Goal: Task Accomplishment & Management: Manage account settings

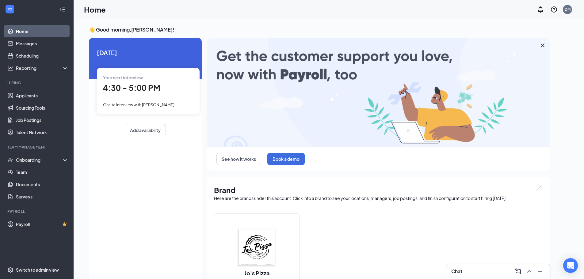
click at [495, 268] on div "Chat" at bounding box center [498, 272] width 94 height 10
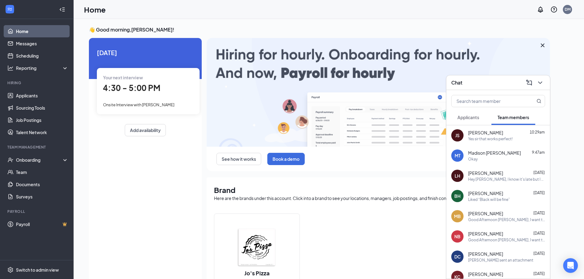
click at [463, 119] on span "Applicants" at bounding box center [468, 118] width 22 height 6
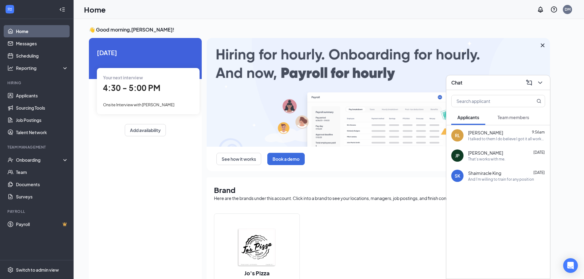
click at [474, 142] on div "[PERSON_NAME] 9:56am I talked to them I do believe I got it all worked out.. I'…" at bounding box center [498, 135] width 104 height 20
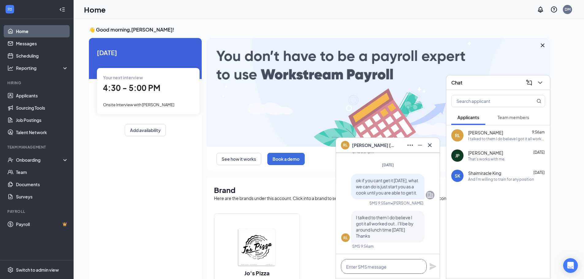
click at [387, 269] on textarea at bounding box center [384, 266] width 86 height 15
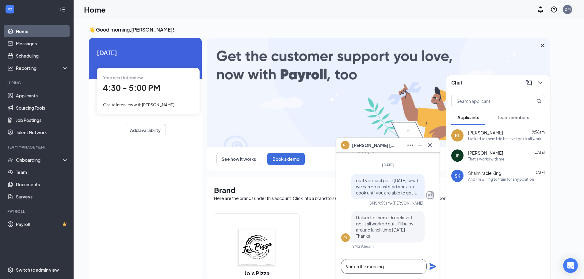
click at [346, 267] on textarea "9am in the morning" at bounding box center [384, 266] width 86 height 15
click at [391, 267] on textarea "will 9am in the morning" at bounding box center [384, 266] width 86 height 15
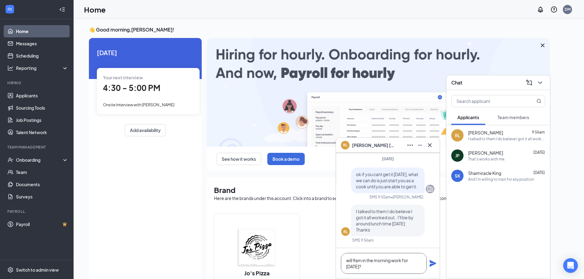
type textarea "will 9am in the morning work for [DATE]?"
click at [429, 264] on icon "Plane" at bounding box center [432, 263] width 7 height 7
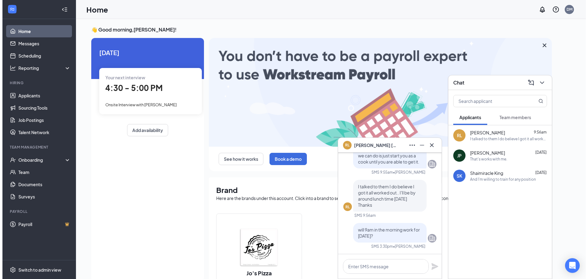
scroll to position [0, 0]
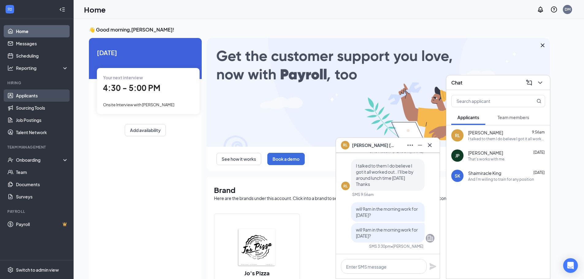
click at [27, 92] on link "Applicants" at bounding box center [42, 95] width 52 height 12
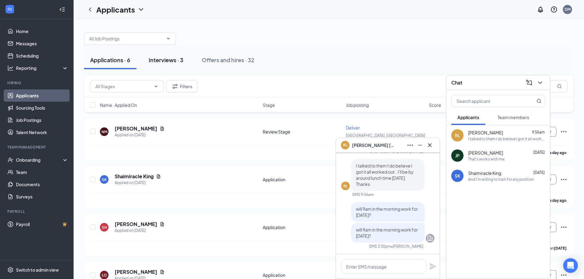
click at [166, 66] on button "Interviews · 3" at bounding box center [165, 60] width 47 height 18
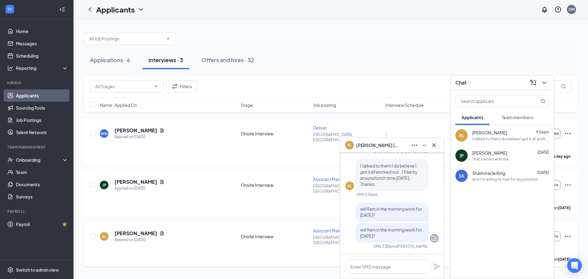
click at [194, 230] on div "[PERSON_NAME] Applied on [DATE]" at bounding box center [168, 236] width 137 height 13
drag, startPoint x: 439, startPoint y: 147, endPoint x: 432, endPoint y: 144, distance: 7.2
click at [434, 145] on div "[PERSON_NAME]" at bounding box center [392, 145] width 104 height 15
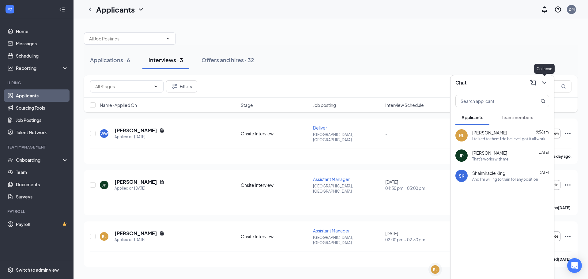
click at [544, 83] on icon "ChevronDown" at bounding box center [544, 82] width 4 height 2
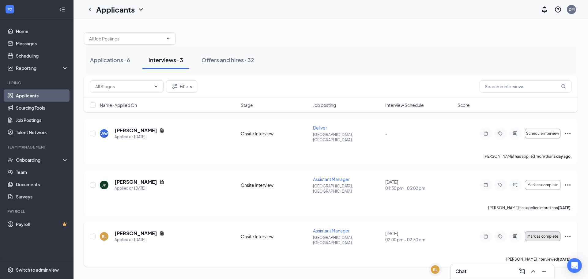
click at [551, 232] on button "Mark as complete" at bounding box center [543, 237] width 36 height 10
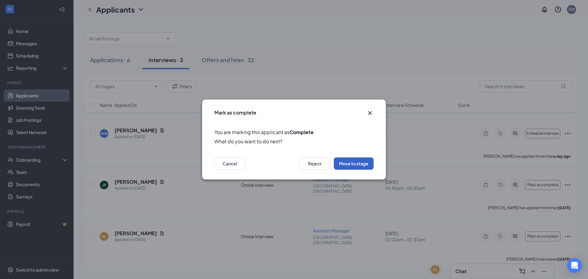
click at [352, 168] on button "Move to stage" at bounding box center [354, 163] width 40 height 12
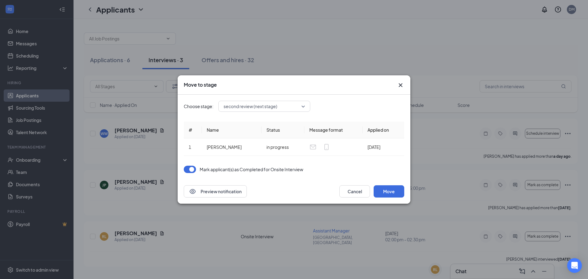
click at [266, 112] on div "Choose stage: second review (next stage) # Name Status Message format Applied o…" at bounding box center [294, 137] width 221 height 85
click at [265, 109] on span "second review (next stage)" at bounding box center [251, 106] width 54 height 9
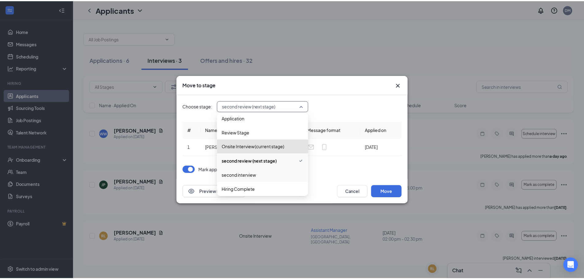
scroll to position [7, 0]
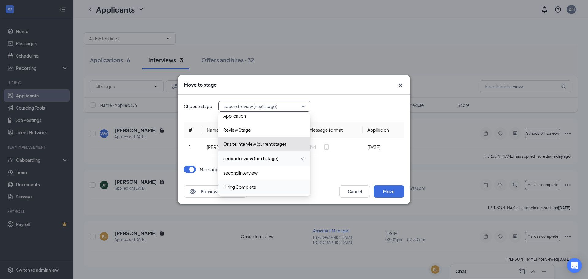
click at [259, 187] on span "Hiring Complete" at bounding box center [264, 187] width 82 height 7
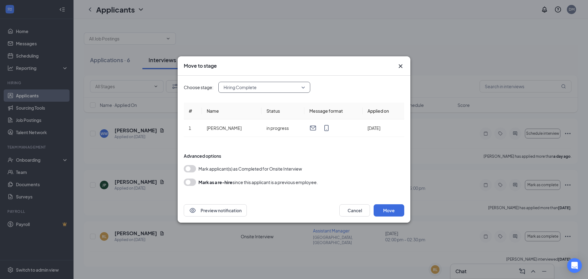
click at [187, 170] on button "button" at bounding box center [190, 168] width 12 height 7
click at [386, 213] on button "Move" at bounding box center [389, 210] width 31 height 12
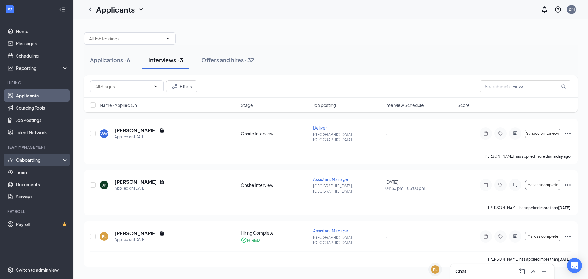
click at [21, 157] on div "Onboarding" at bounding box center [39, 160] width 47 height 6
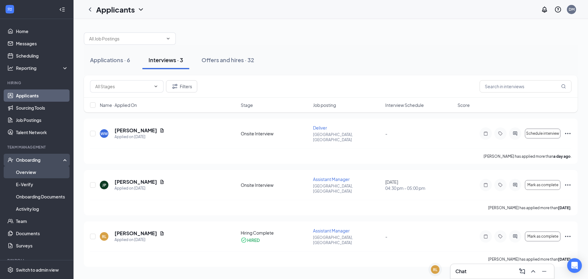
click at [25, 172] on link "Overview" at bounding box center [42, 172] width 52 height 12
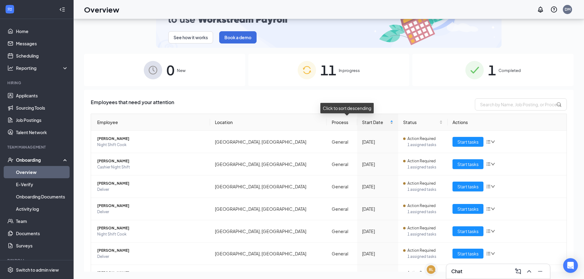
click at [362, 125] on span "Start Date" at bounding box center [375, 122] width 27 height 7
click at [362, 126] on div "Start Date" at bounding box center [377, 122] width 31 height 7
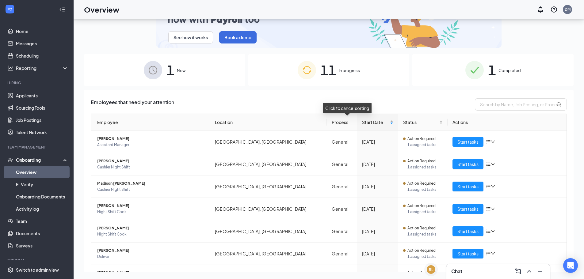
click at [362, 122] on span "Start Date" at bounding box center [375, 122] width 27 height 7
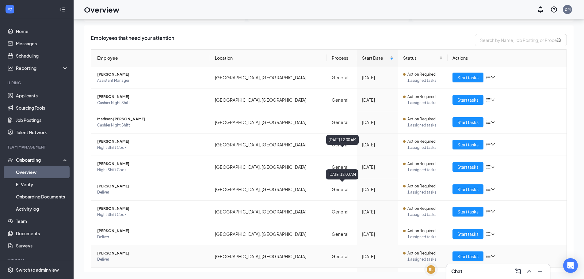
scroll to position [124, 0]
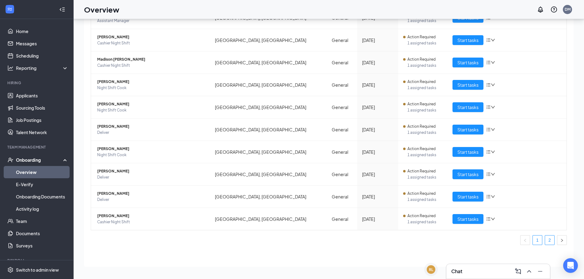
click at [547, 242] on link "2" at bounding box center [549, 240] width 9 height 9
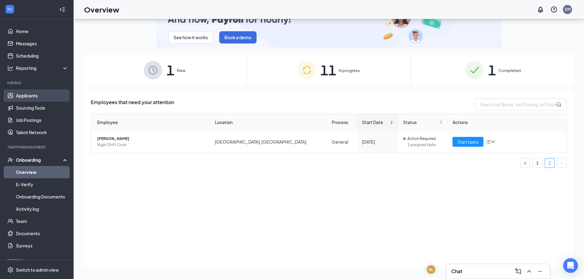
click at [26, 99] on link "Applicants" at bounding box center [42, 95] width 52 height 12
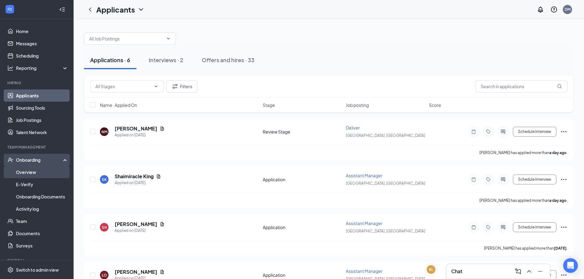
click at [29, 175] on link "Overview" at bounding box center [42, 172] width 52 height 12
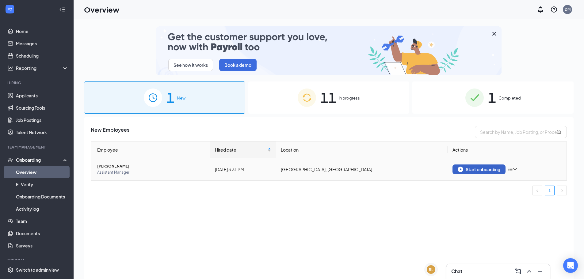
click at [478, 169] on div "Start onboarding" at bounding box center [478, 170] width 43 height 6
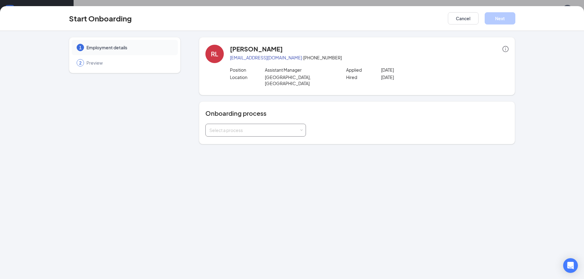
click at [245, 127] on div "Select a process" at bounding box center [254, 130] width 90 height 6
click at [247, 136] on li "General" at bounding box center [255, 137] width 100 height 11
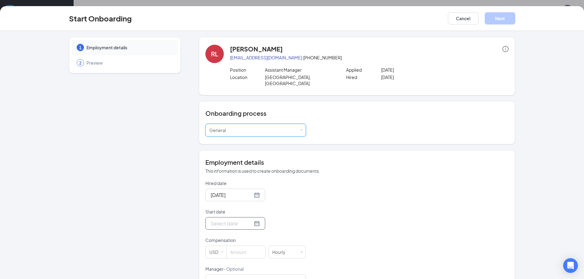
click at [238, 220] on input "Start date" at bounding box center [231, 224] width 42 height 8
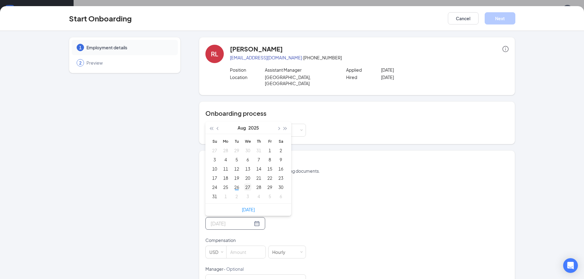
type input "[DATE]"
click at [244, 184] on div "27" at bounding box center [247, 187] width 7 height 7
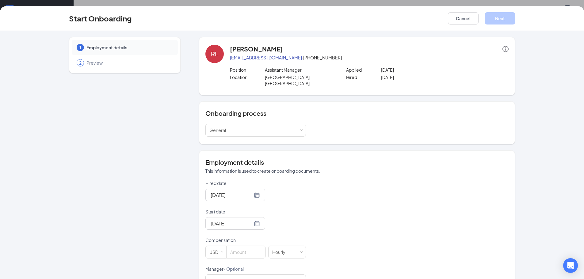
click at [329, 200] on div "Hired date [DATE] Start date [DATE] [DATE] Su Mo Tu We Th Fr Sa 27 28 29 30 31 …" at bounding box center [356, 280] width 303 height 200
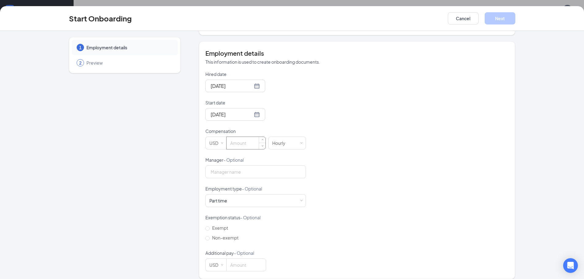
click at [244, 139] on input at bounding box center [245, 143] width 39 height 12
type input "12"
click at [329, 147] on div "Hired date [DATE] Start date [DATE] [DATE] Su Mo Tu We Th Fr Sa 27 28 29 30 31 …" at bounding box center [356, 171] width 303 height 200
click at [389, 186] on div "Hired date [DATE] Start date [DATE] [DATE] Su Mo Tu We Th Fr Sa 27 28 29 30 31 …" at bounding box center [356, 171] width 303 height 200
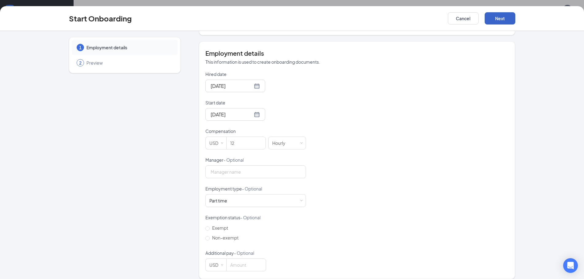
click at [492, 24] on button "Next" at bounding box center [499, 18] width 31 height 12
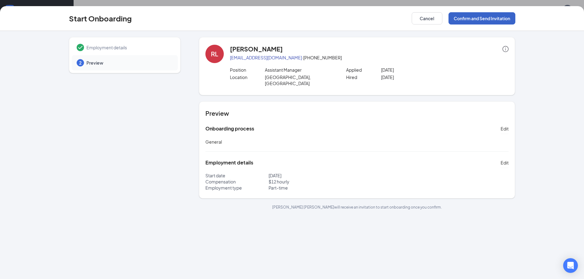
click at [480, 18] on button "Confirm and Send Invitation" at bounding box center [481, 18] width 67 height 12
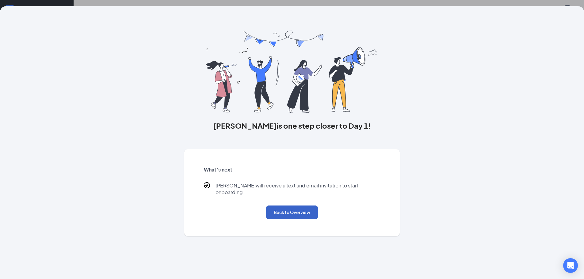
click at [305, 210] on button "Back to Overview" at bounding box center [292, 212] width 52 height 13
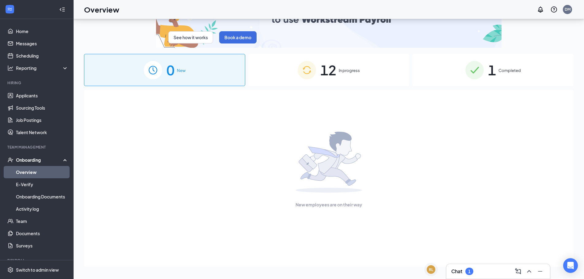
click at [485, 276] on div "Chat 1" at bounding box center [498, 272] width 94 height 10
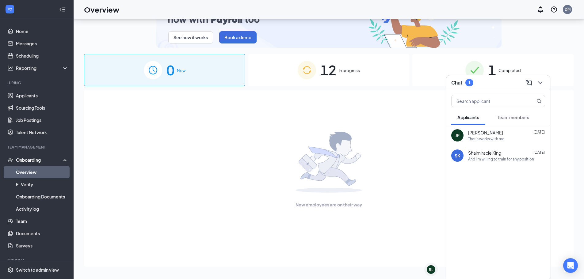
click at [465, 83] on div "1" at bounding box center [469, 82] width 8 height 7
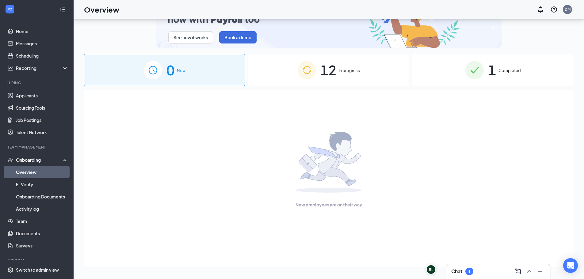
click at [472, 271] on div "1" at bounding box center [469, 271] width 8 height 7
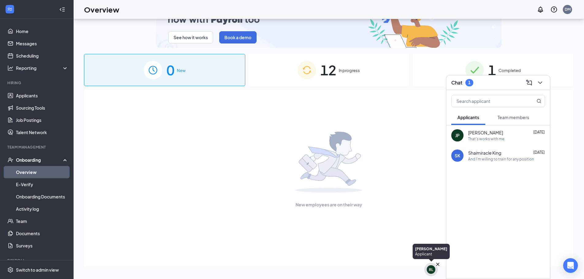
click at [427, 272] on div "RL" at bounding box center [430, 269] width 9 height 9
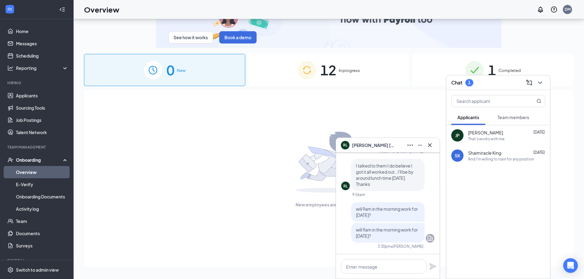
click at [506, 119] on span "Team members" at bounding box center [513, 118] width 32 height 6
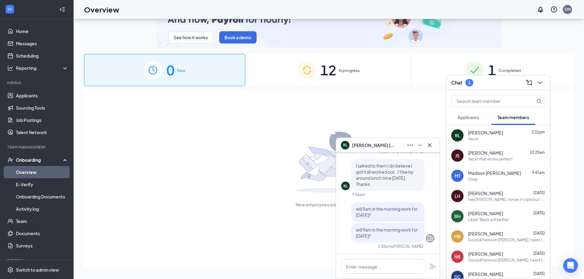
click at [492, 137] on div "Yes sir" at bounding box center [506, 138] width 77 height 5
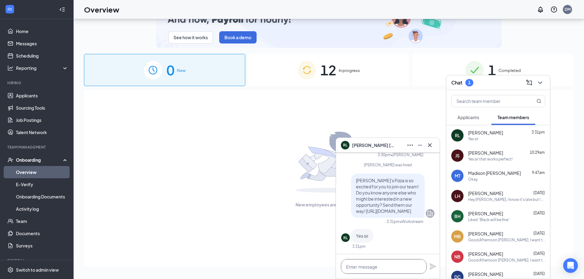
click at [379, 265] on textarea at bounding box center [384, 266] width 86 height 15
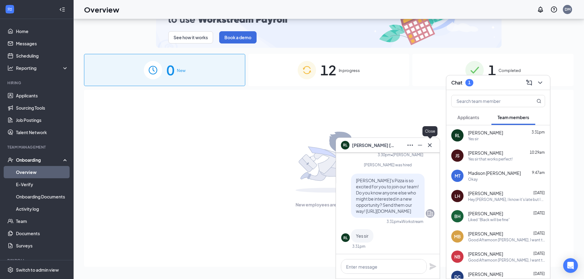
click at [433, 143] on icon "Cross" at bounding box center [429, 145] width 7 height 7
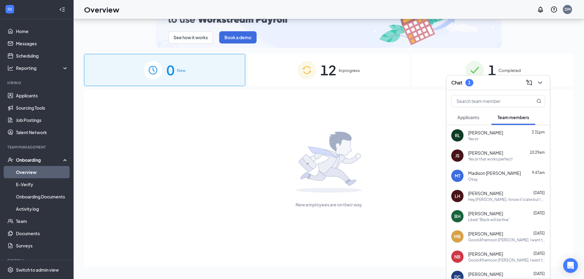
click at [27, 170] on link "Overview" at bounding box center [42, 172] width 52 height 12
click at [497, 140] on div "Yes sir" at bounding box center [506, 138] width 77 height 5
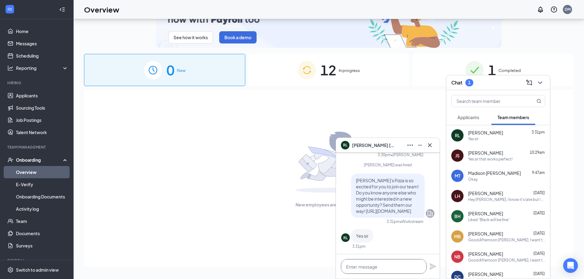
click at [375, 263] on textarea at bounding box center [384, 266] width 86 height 15
click at [476, 160] on div "Yes sir that works perfect!" at bounding box center [490, 159] width 44 height 5
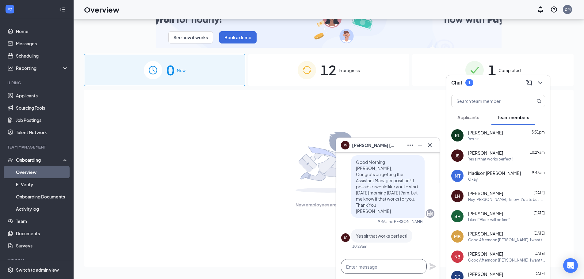
click at [385, 262] on textarea at bounding box center [384, 266] width 86 height 15
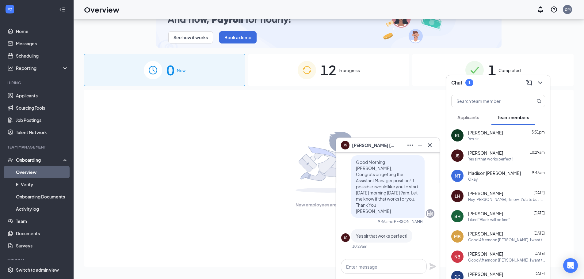
click at [498, 167] on div "MT Madison [PERSON_NAME] 9:47am Okay" at bounding box center [498, 176] width 104 height 20
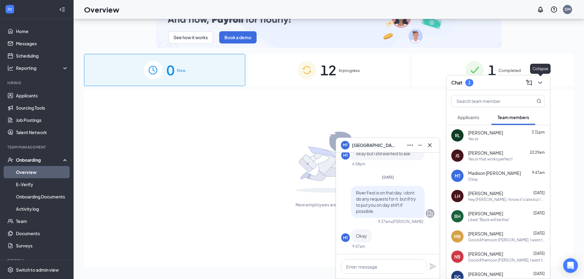
click at [539, 86] on icon "ChevronDown" at bounding box center [539, 82] width 7 height 7
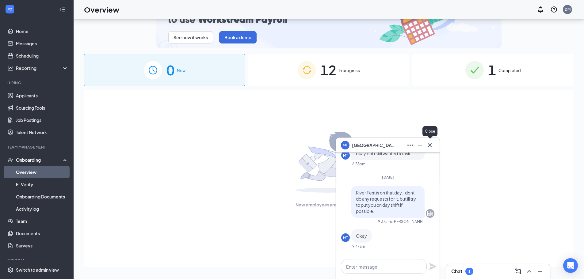
click at [432, 147] on icon "Cross" at bounding box center [429, 145] width 7 height 7
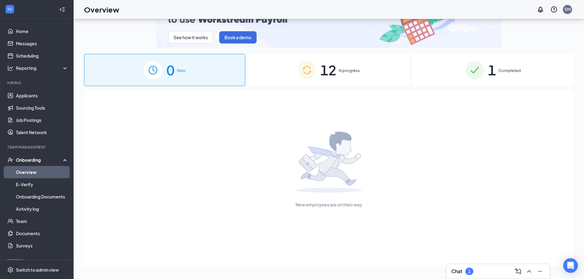
click at [469, 269] on div "1" at bounding box center [469, 271] width 2 height 5
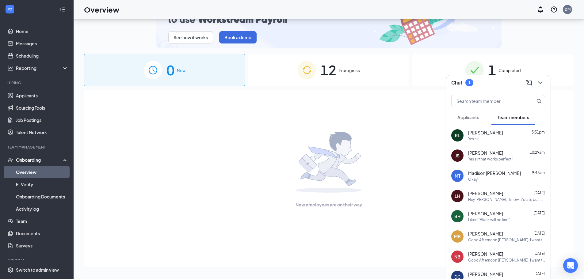
click at [493, 139] on div "Yes sir" at bounding box center [506, 138] width 77 height 5
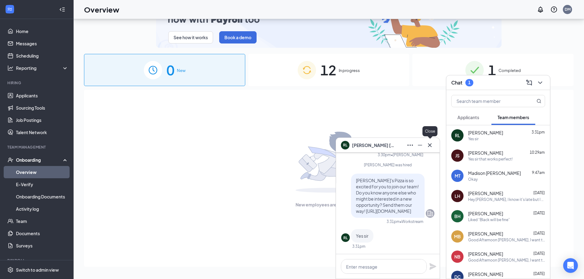
click at [432, 142] on icon "Cross" at bounding box center [429, 145] width 7 height 7
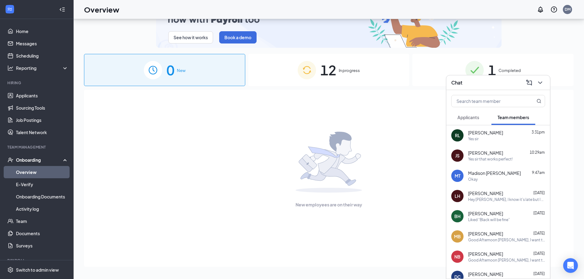
click at [43, 170] on link "Overview" at bounding box center [42, 172] width 52 height 12
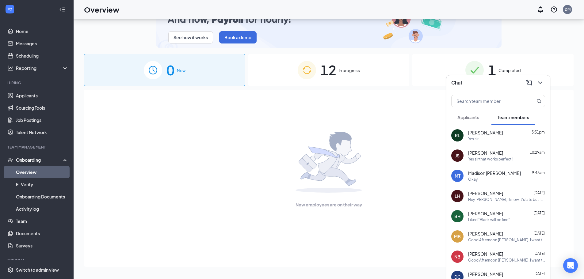
click at [35, 161] on div "Onboarding" at bounding box center [39, 160] width 47 height 6
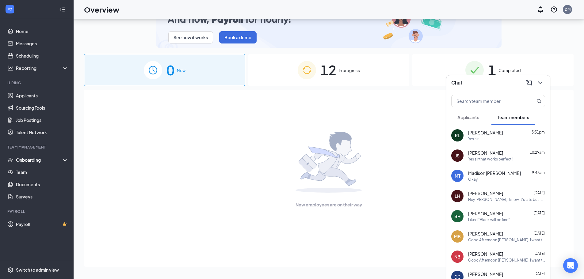
click at [35, 161] on div "Onboarding" at bounding box center [39, 160] width 47 height 6
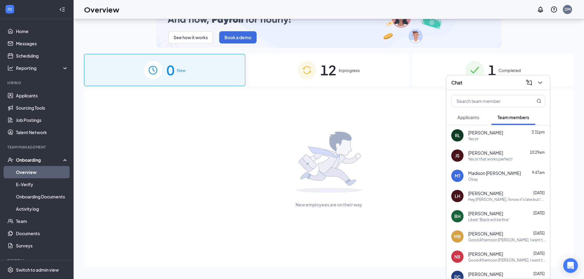
click at [327, 71] on span "12" at bounding box center [328, 69] width 16 height 21
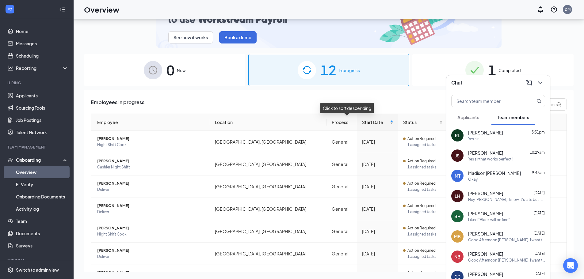
click at [362, 123] on span "Start Date" at bounding box center [375, 122] width 27 height 7
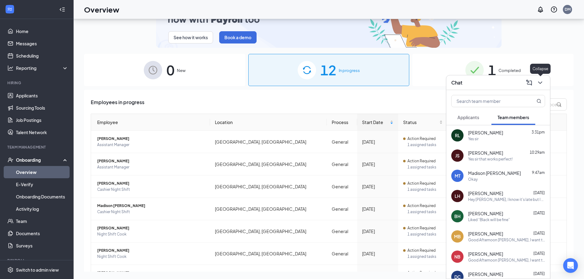
click at [544, 83] on button at bounding box center [540, 83] width 10 height 10
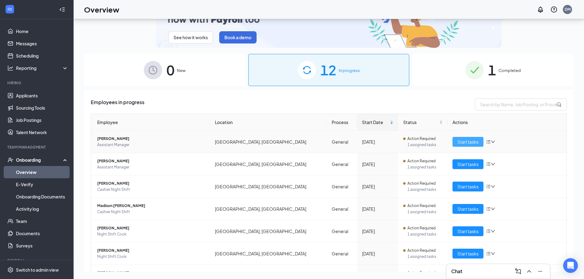
click at [473, 139] on span "Start tasks" at bounding box center [467, 141] width 21 height 7
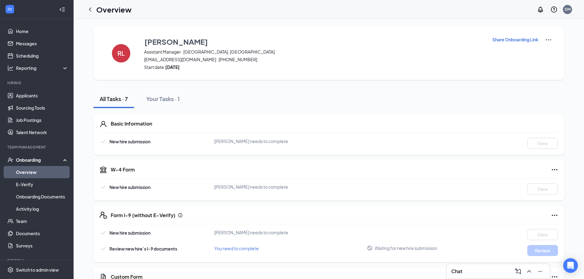
click at [529, 36] on p "Share Onboarding Link" at bounding box center [515, 39] width 46 height 6
type textarea "Hi [PERSON_NAME], This is a gentle reminder to complete your onboarding before …"
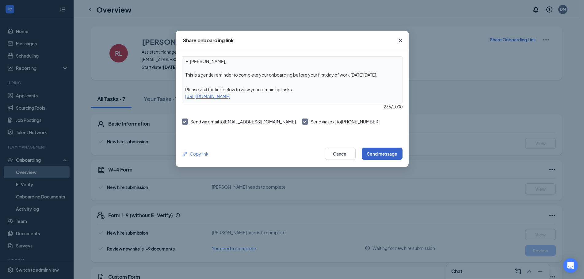
click at [380, 155] on button "Send message" at bounding box center [382, 154] width 41 height 12
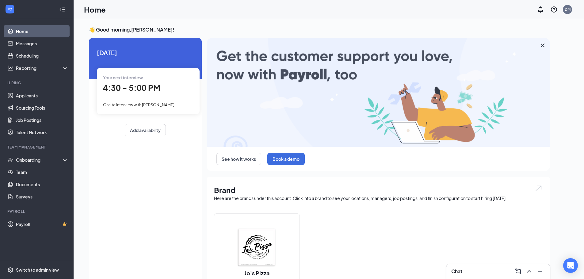
click at [486, 276] on div "Chat" at bounding box center [498, 272] width 94 height 10
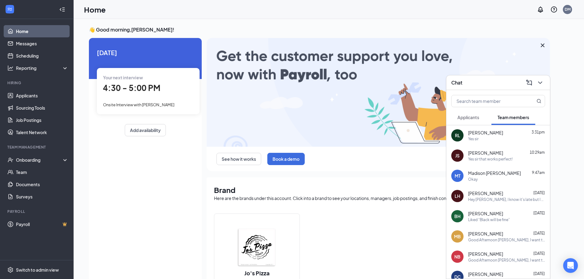
click at [403, 257] on div "Jo's Pizza 1 location" at bounding box center [378, 259] width 328 height 91
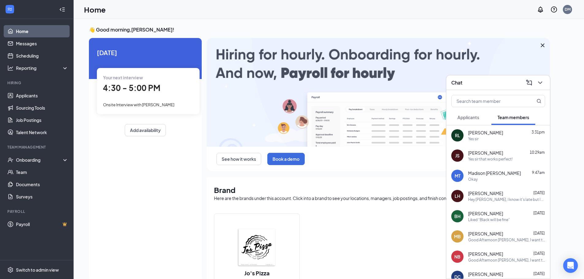
click at [540, 88] on div "Chat" at bounding box center [498, 82] width 104 height 15
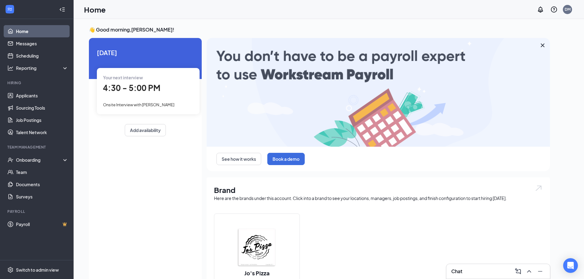
click at [123, 92] on span "4:30 - 5:00 PM" at bounding box center [131, 88] width 57 height 10
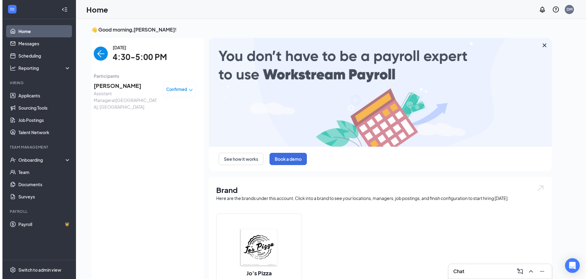
scroll to position [2, 0]
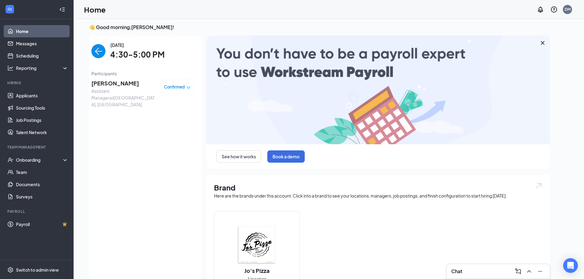
click at [126, 88] on span "Assistant Manager at Hawkinsville, GA" at bounding box center [123, 98] width 64 height 20
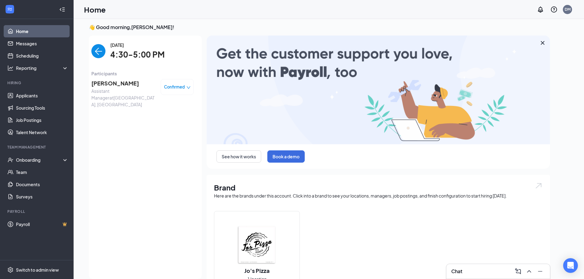
click at [126, 86] on span "[PERSON_NAME]" at bounding box center [123, 83] width 64 height 9
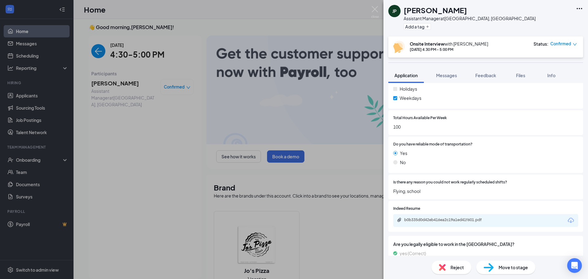
scroll to position [319, 0]
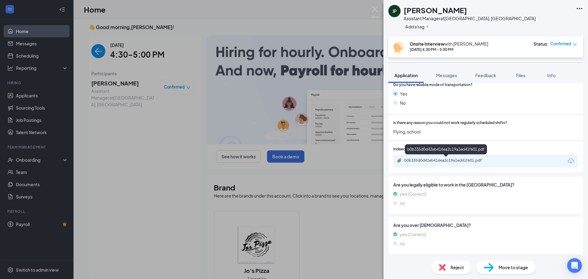
click at [431, 161] on div "b0b335d0d42eb416ea2c19a1ed41f601.pdf" at bounding box center [447, 160] width 86 height 5
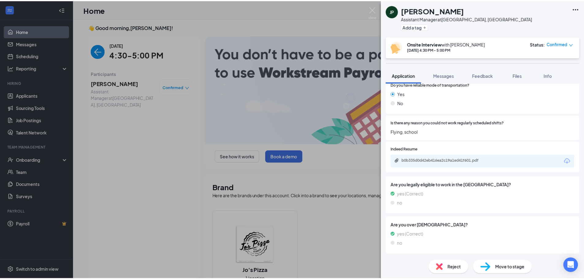
scroll to position [316, 0]
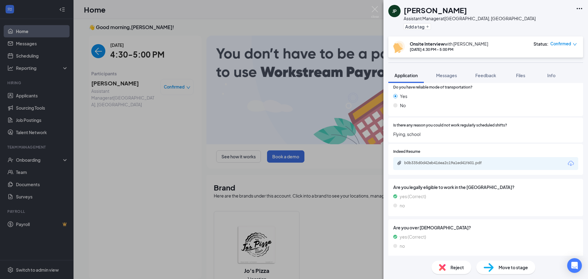
click at [277, 32] on div "JP James Poindexter Assistant Manager at Hawkinsville, GA Add a tag Onsite Inte…" at bounding box center [294, 139] width 588 height 279
